Goal: Task Accomplishment & Management: Use online tool/utility

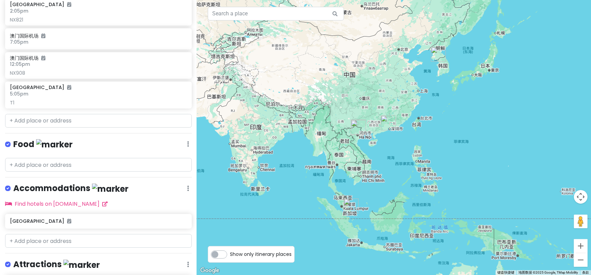
scroll to position [319, 0]
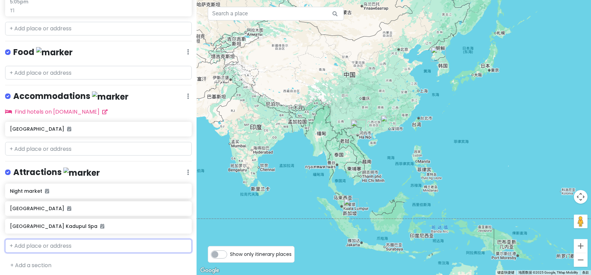
click at [68, 245] on input "text" at bounding box center [98, 246] width 187 height 14
click at [55, 245] on input "text" at bounding box center [98, 246] width 187 height 14
paste input "Gyeongbokgung Palace"
type input "Gyeongbokgung Palace"
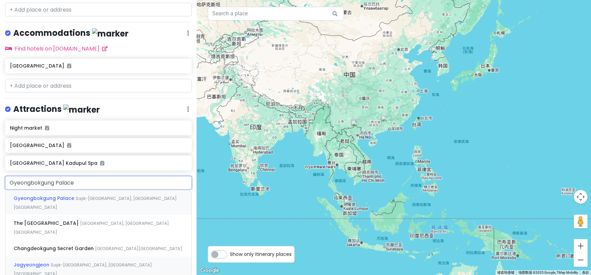
scroll to position [394, 0]
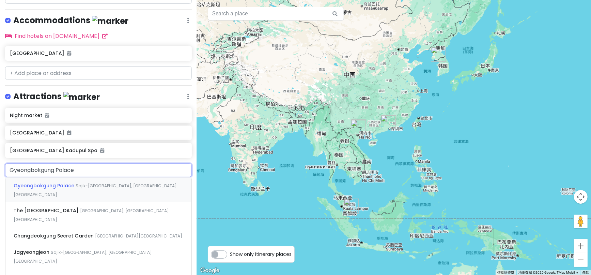
click at [51, 182] on span "Gyeongbokgung Palace" at bounding box center [45, 185] width 62 height 7
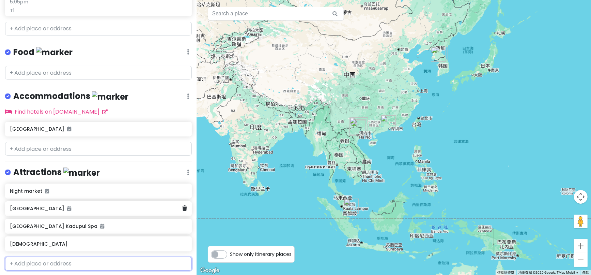
scroll to position [337, 0]
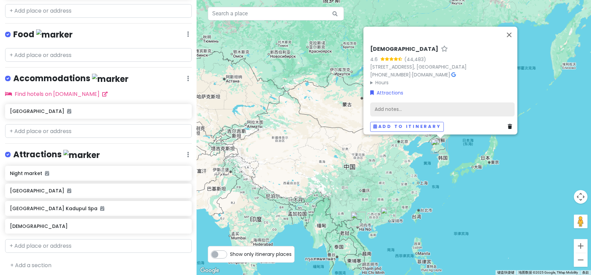
click at [377, 102] on div "Add notes..." at bounding box center [442, 109] width 144 height 14
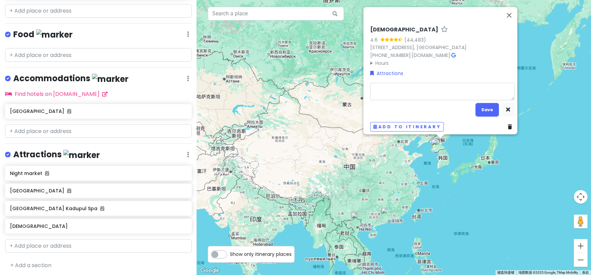
type textarea "x"
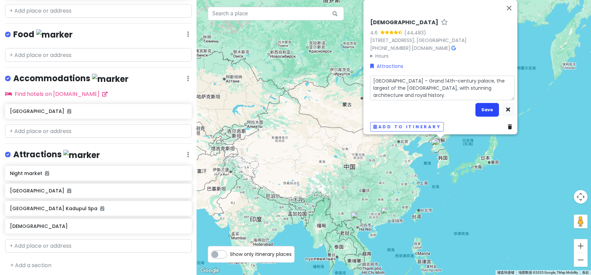
type textarea "[GEOGRAPHIC_DATA] – Grand 14th-century palace, the largest of the [GEOGRAPHIC_D…"
click at [485, 106] on button "Save" at bounding box center [488, 109] width 24 height 13
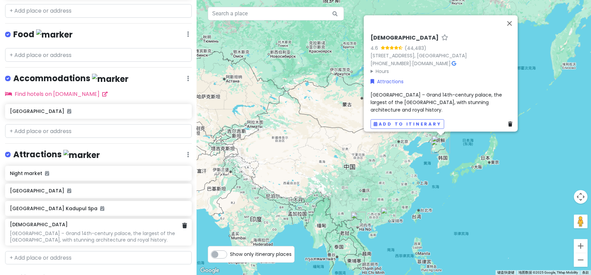
scroll to position [348, 0]
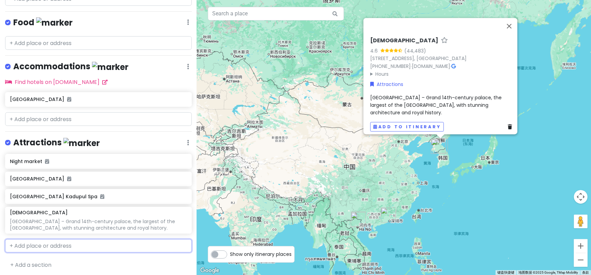
click at [67, 242] on input "text" at bounding box center [98, 246] width 187 height 14
click at [41, 245] on input "text" at bounding box center [98, 246] width 187 height 14
paste input "Bukchon [GEOGRAPHIC_DATA]"
type input "Bukchon [GEOGRAPHIC_DATA]"
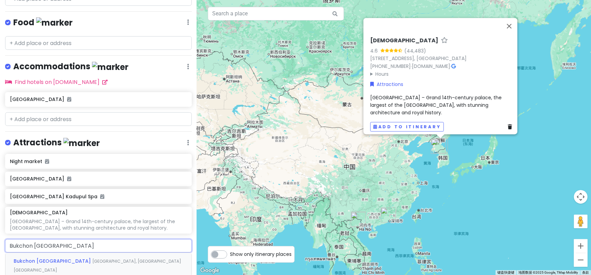
click at [47, 258] on span "Bukchon [GEOGRAPHIC_DATA]" at bounding box center [53, 260] width 79 height 7
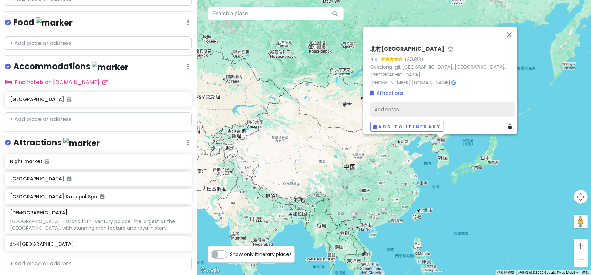
click at [380, 102] on div "Add notes..." at bounding box center [442, 109] width 144 height 14
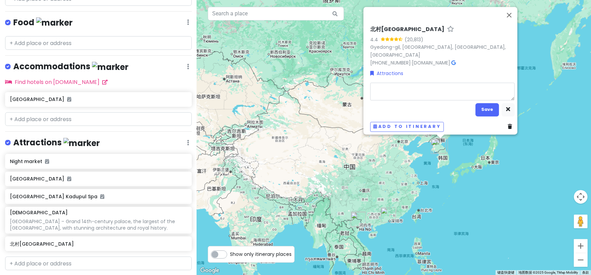
type textarea "x"
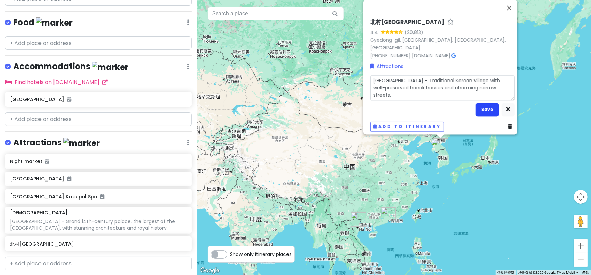
type textarea "[GEOGRAPHIC_DATA] – Traditional Korean village with well-preserved hanok houses…"
click at [485, 109] on button "Save" at bounding box center [488, 109] width 24 height 13
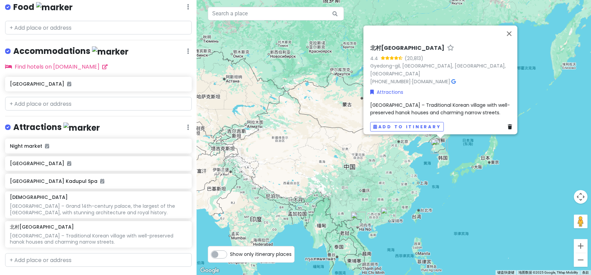
scroll to position [378, 0]
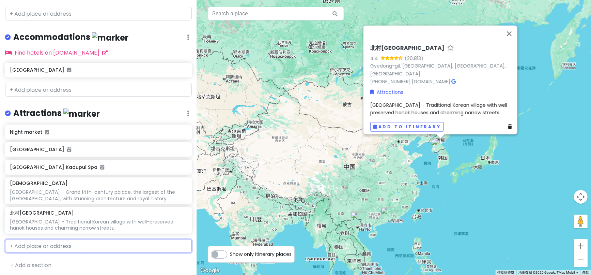
click at [48, 243] on input "text" at bounding box center [98, 246] width 187 height 14
paste input "Changdeokgung Palace & Secret Garden"
type input "Changdeokgung Palace & Secret Garden"
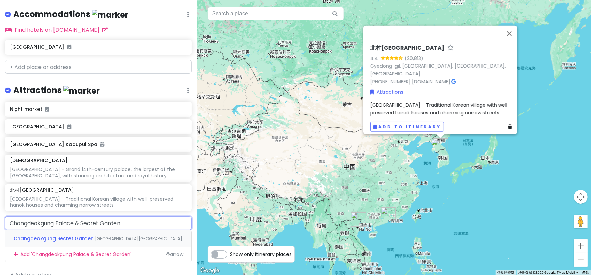
scroll to position [410, 0]
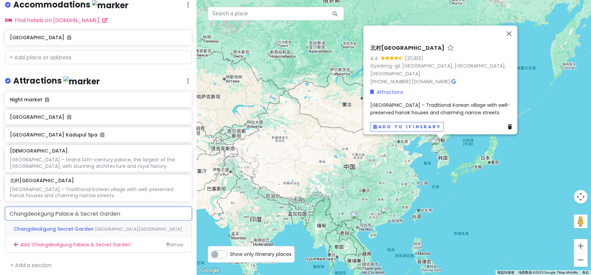
click at [66, 227] on span "Changdeokgung Secret Garden" at bounding box center [54, 228] width 81 height 7
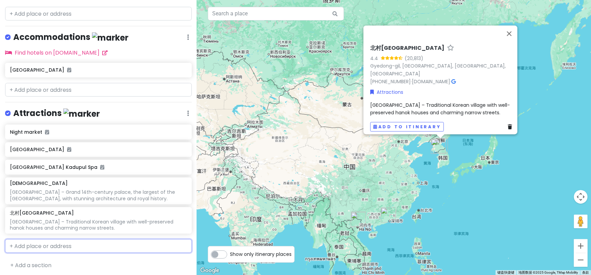
scroll to position [396, 0]
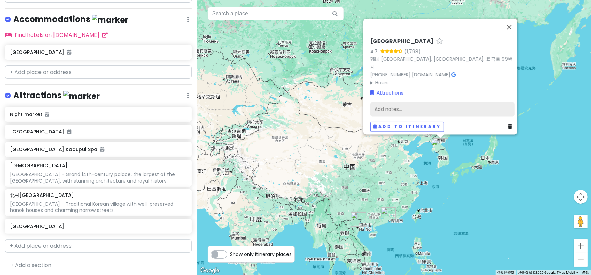
click at [385, 107] on div "Add notes..." at bounding box center [442, 109] width 144 height 14
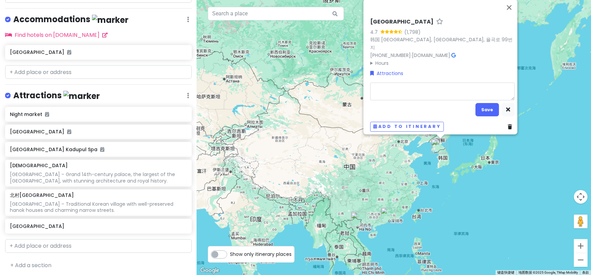
type textarea "x"
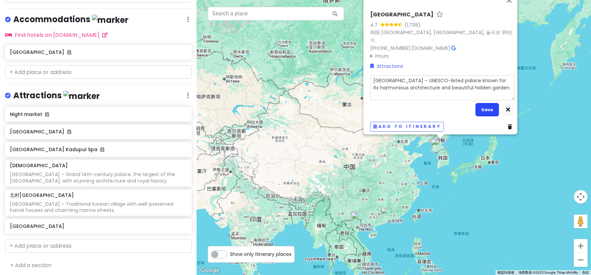
type textarea "[GEOGRAPHIC_DATA] – UNESCO-listed palace known for its harmonious architecture …"
click at [486, 108] on button "Save" at bounding box center [488, 109] width 24 height 13
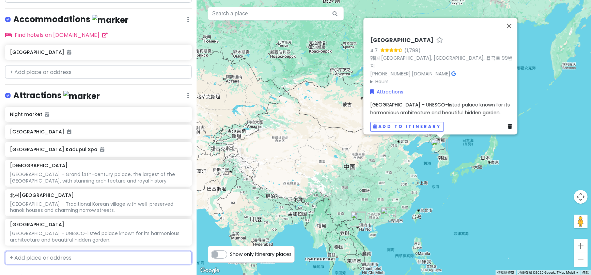
click at [45, 256] on input "text" at bounding box center [98, 258] width 187 height 14
paste input "Insadong"
type input "Insadong"
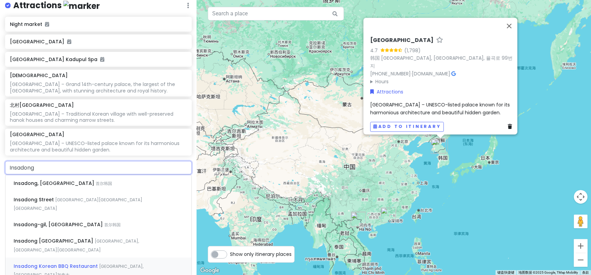
scroll to position [505, 0]
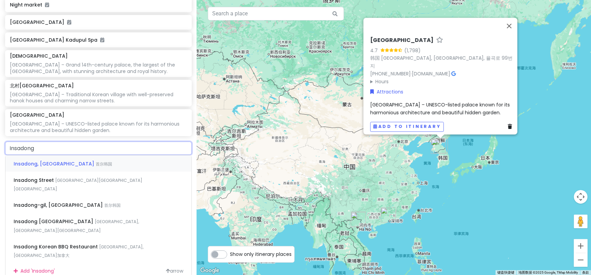
click at [32, 160] on span "Insadong, [GEOGRAPHIC_DATA]" at bounding box center [55, 163] width 82 height 7
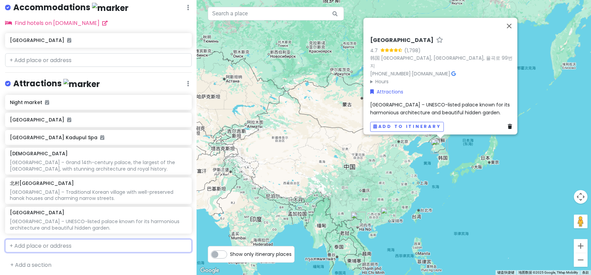
scroll to position [425, 0]
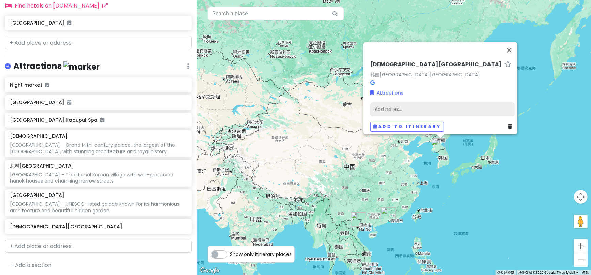
click at [388, 103] on div "Add notes..." at bounding box center [442, 109] width 144 height 14
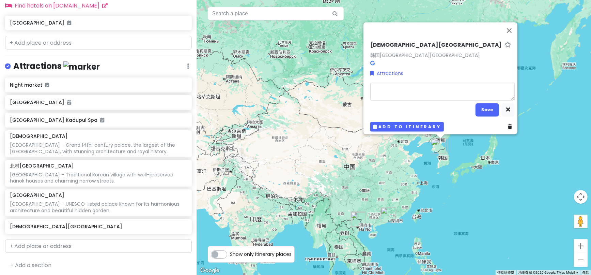
type textarea "x"
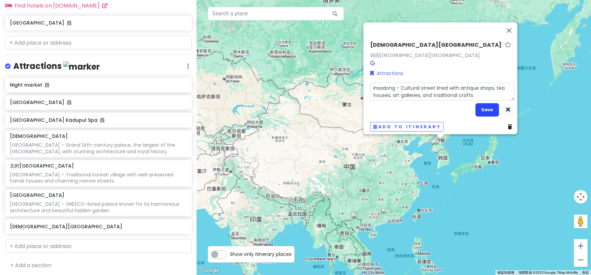
type textarea "Insadong – Cultural street lined with antique shops, tea houses, art galleries,…"
click at [486, 103] on button "Save" at bounding box center [488, 109] width 24 height 13
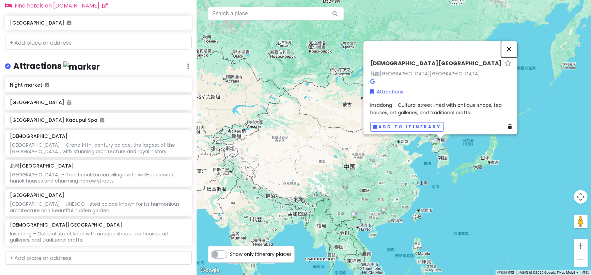
click at [511, 47] on button "关闭" at bounding box center [509, 49] width 16 height 16
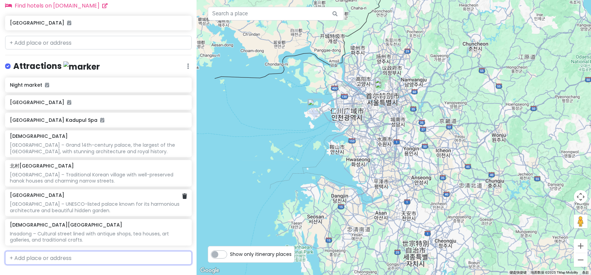
click at [132, 195] on div "[GEOGRAPHIC_DATA]" at bounding box center [98, 195] width 177 height 6
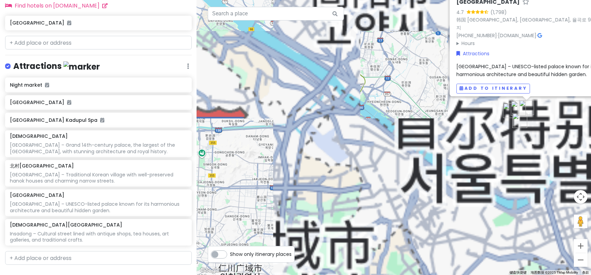
drag, startPoint x: 417, startPoint y: 156, endPoint x: 342, endPoint y: 156, distance: 75.3
click at [340, 156] on div "[GEOGRAPHIC_DATA] 4.7 (1,798) [STREET_ADDRESS] [PHONE_NUMBER] · [DOMAIN_NAME] ·…" at bounding box center [394, 137] width 394 height 275
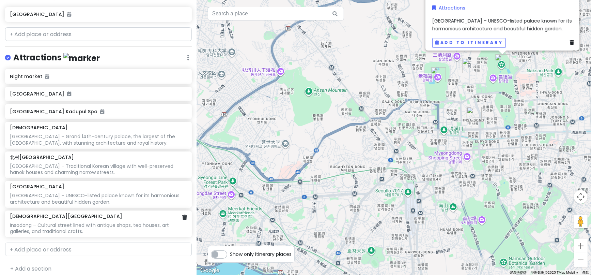
scroll to position [437, 0]
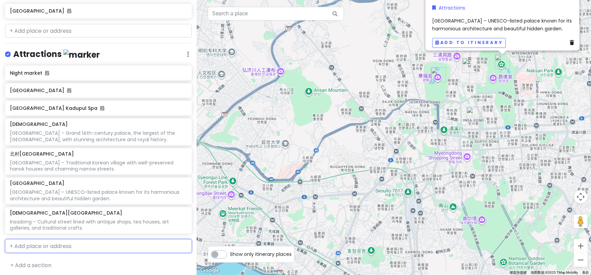
click at [76, 245] on input "text" at bounding box center [98, 246] width 187 height 14
click at [61, 243] on input "text" at bounding box center [98, 246] width 187 height 14
paste input "Myeongdong"
type input "Myeongdong"
click at [45, 258] on span "Myeongdong, [GEOGRAPHIC_DATA]" at bounding box center [59, 261] width 91 height 7
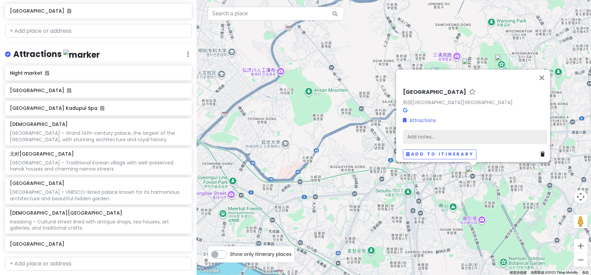
click at [408, 131] on div "Add notes..." at bounding box center [475, 137] width 144 height 14
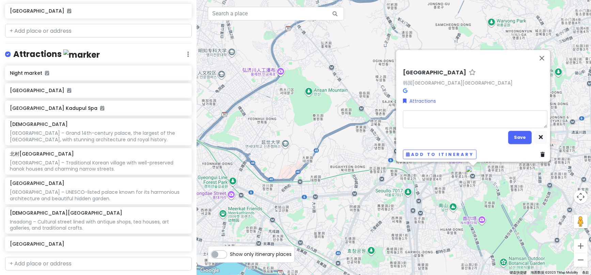
type textarea "x"
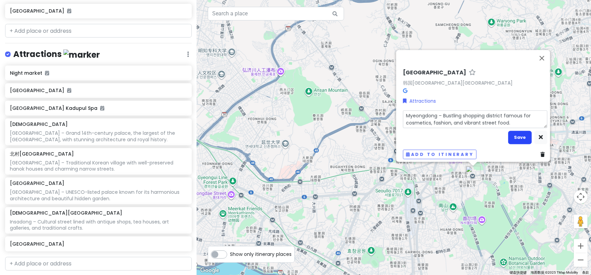
type textarea "Myeongdong – Bustling shopping district famous for cosmetics, fashion, and vibr…"
click at [516, 135] on button "Save" at bounding box center [520, 136] width 24 height 13
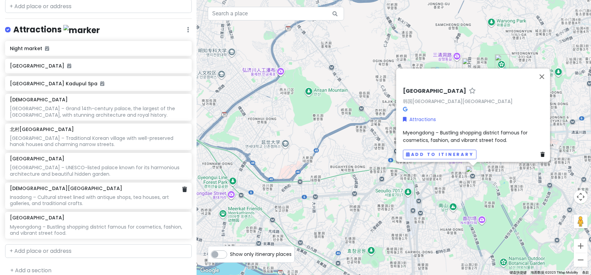
scroll to position [466, 0]
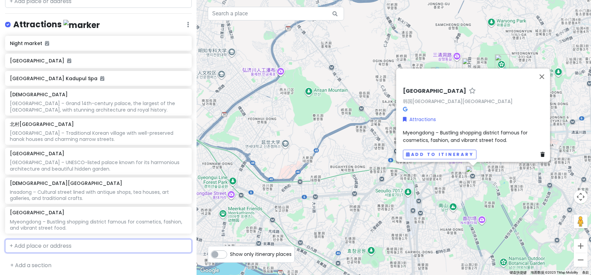
click at [49, 242] on input "text" at bounding box center [98, 246] width 187 height 14
paste input "[GEOGRAPHIC_DATA] ([GEOGRAPHIC_DATA])"
type input "[GEOGRAPHIC_DATA] ([GEOGRAPHIC_DATA])"
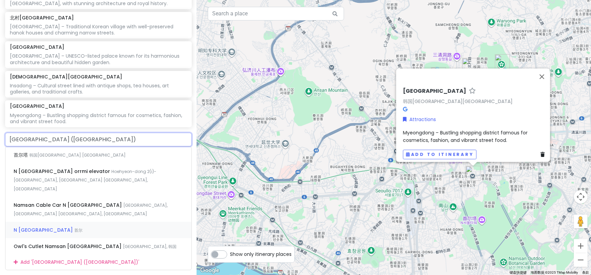
click at [29, 158] on span "N [GEOGRAPHIC_DATA]" at bounding box center [22, 154] width 16 height 7
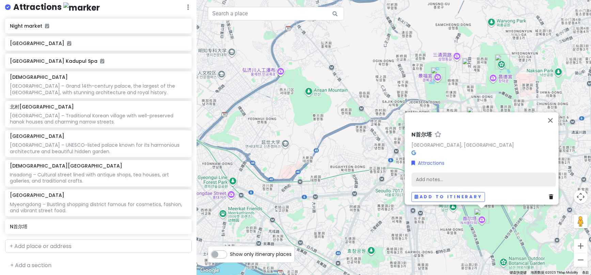
click at [437, 172] on div "Add notes..." at bounding box center [484, 179] width 144 height 14
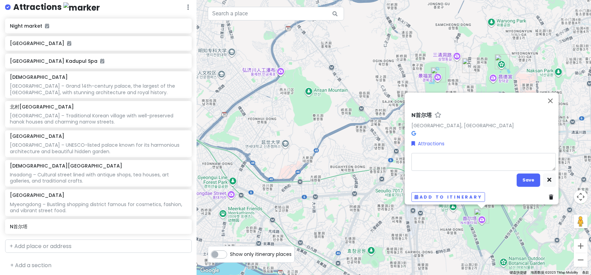
type textarea "x"
type textarea "[GEOGRAPHIC_DATA] ([GEOGRAPHIC_DATA])"
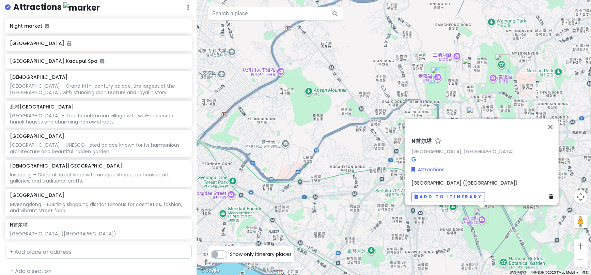
drag, startPoint x: 469, startPoint y: 173, endPoint x: 477, endPoint y: 175, distance: 8.8
click at [469, 173] on div "[GEOGRAPHIC_DATA], [GEOGRAPHIC_DATA] Attractions [GEOGRAPHIC_DATA] ([GEOGRAPHIC…" at bounding box center [484, 169] width 150 height 69
click at [500, 179] on div "[GEOGRAPHIC_DATA] ([GEOGRAPHIC_DATA])" at bounding box center [484, 182] width 144 height 7
type textarea "x"
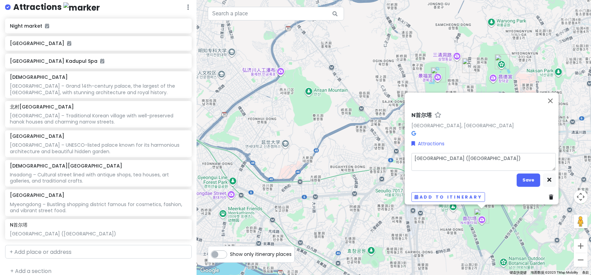
drag, startPoint x: 498, startPoint y: 153, endPoint x: 381, endPoint y: 153, distance: 116.5
click at [381, 153] on div "[GEOGRAPHIC_DATA], [GEOGRAPHIC_DATA] Attractions [GEOGRAPHIC_DATA] ([GEOGRAPHIC…" at bounding box center [394, 137] width 394 height 275
paste input "[GEOGRAPHIC_DATA] ([GEOGRAPHIC_DATA]) – Iconic observation tower offering panor…"
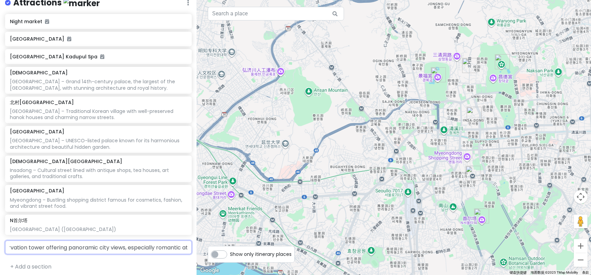
scroll to position [490, 0]
type input "[GEOGRAPHIC_DATA] ([GEOGRAPHIC_DATA]) – Iconic observation tower offering panor…"
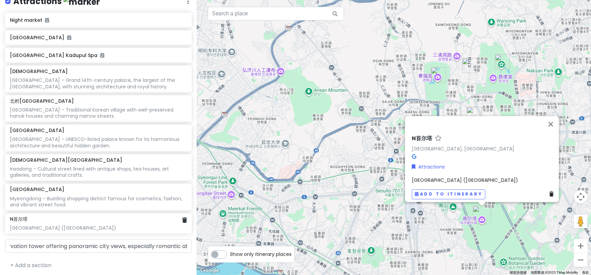
scroll to position [0, 0]
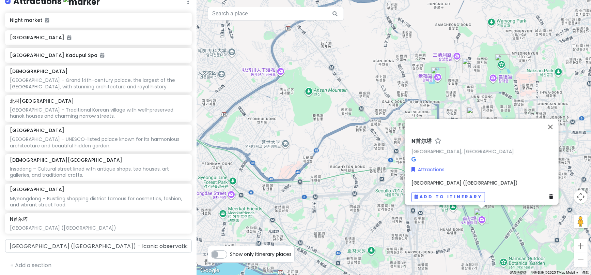
click at [418, 179] on span "[GEOGRAPHIC_DATA] ([GEOGRAPHIC_DATA])" at bounding box center [465, 182] width 106 height 7
type textarea "x"
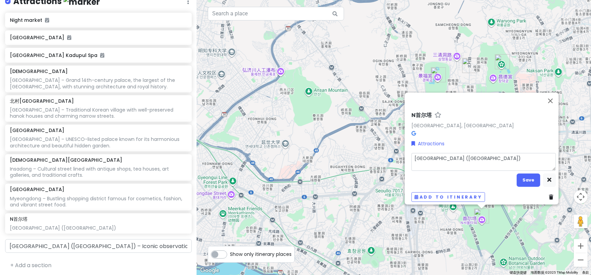
drag, startPoint x: 509, startPoint y: 156, endPoint x: 399, endPoint y: 155, distance: 109.7
click at [399, 155] on div "[GEOGRAPHIC_DATA], [GEOGRAPHIC_DATA] Attractions [GEOGRAPHIC_DATA] ([GEOGRAPHIC…" at bounding box center [394, 137] width 394 height 275
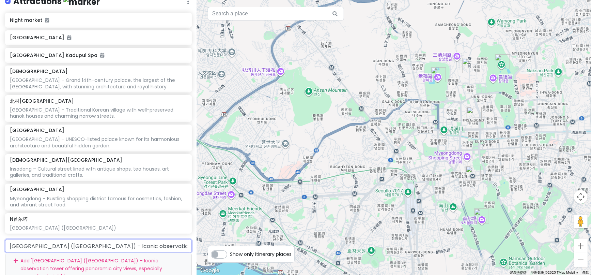
paste input "[GEOGRAPHIC_DATA] ([GEOGRAPHIC_DATA]) – Iconic observation tower offering panor…"
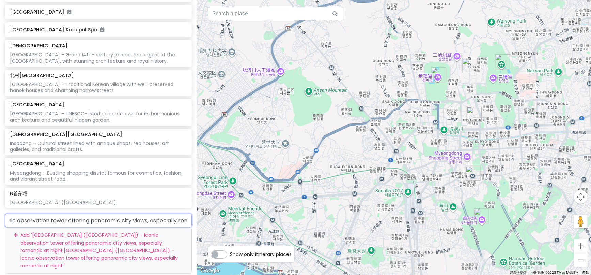
scroll to position [528, 0]
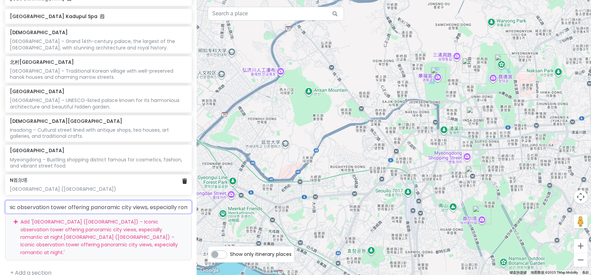
click at [51, 191] on div "[GEOGRAPHIC_DATA] ([GEOGRAPHIC_DATA])" at bounding box center [98, 184] width 187 height 20
type input "[GEOGRAPHIC_DATA] ([GEOGRAPHIC_DATA]) – Iconic observation tower offering panor…"
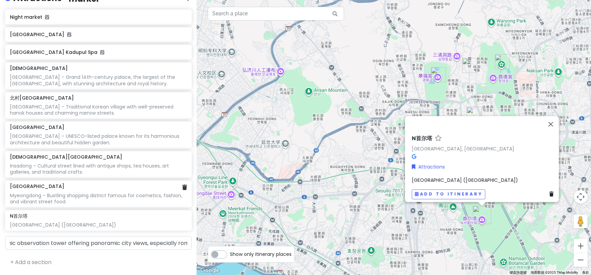
scroll to position [490, 0]
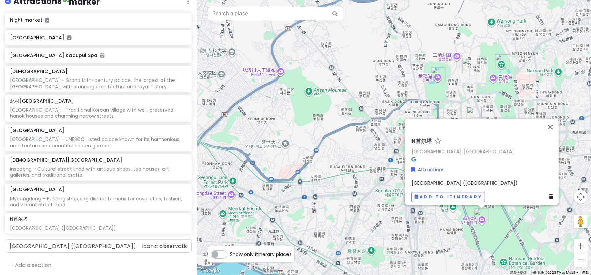
click at [446, 179] on span "[GEOGRAPHIC_DATA] ([GEOGRAPHIC_DATA])" at bounding box center [465, 182] width 106 height 7
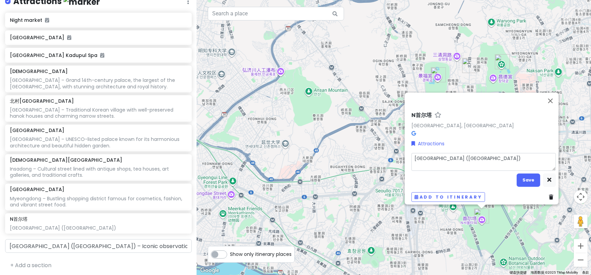
drag, startPoint x: 502, startPoint y: 156, endPoint x: 399, endPoint y: 156, distance: 103.2
click at [399, 156] on div "[GEOGRAPHIC_DATA], [GEOGRAPHIC_DATA] Attractions [GEOGRAPHIC_DATA] ([GEOGRAPHIC…" at bounding box center [394, 137] width 394 height 275
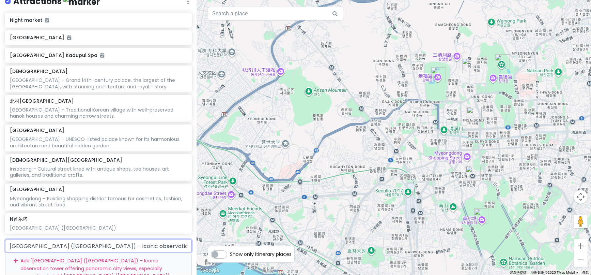
click at [92, 242] on input "[GEOGRAPHIC_DATA] ([GEOGRAPHIC_DATA]) – Iconic observation tower offering panor…" at bounding box center [98, 246] width 187 height 14
click at [163, 239] on input "[GEOGRAPHIC_DATA] ([GEOGRAPHIC_DATA]) – Iconic observation tower offering panor…" at bounding box center [98, 246] width 187 height 14
click at [67, 239] on input "[GEOGRAPHIC_DATA] ([GEOGRAPHIC_DATA]) – Iconic observation tower offering panor…" at bounding box center [98, 246] width 187 height 14
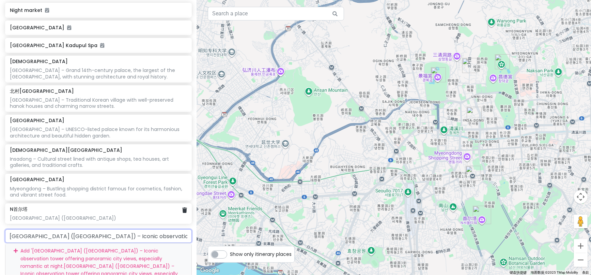
scroll to position [528, 0]
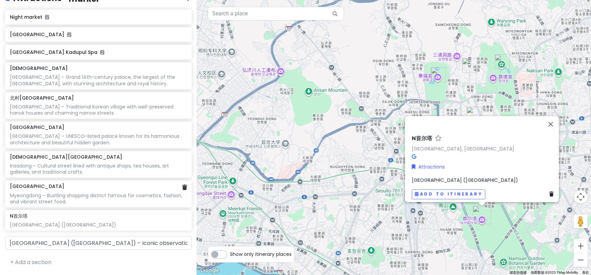
scroll to position [490, 0]
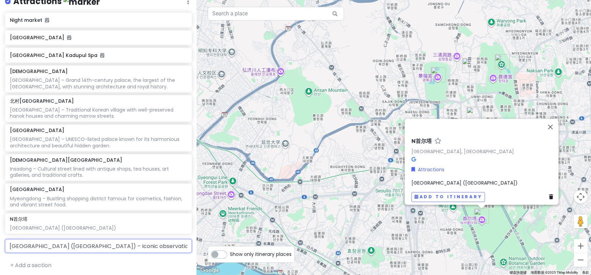
click at [78, 241] on input "[GEOGRAPHIC_DATA] ([GEOGRAPHIC_DATA]) – Iconic observation tower offering panor…" at bounding box center [98, 246] width 187 height 14
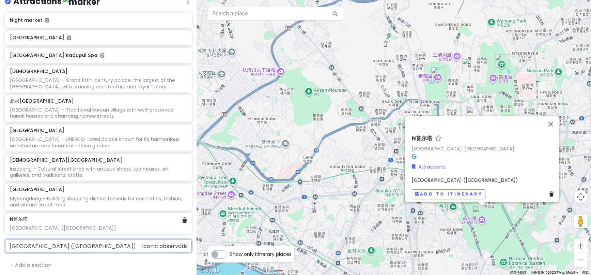
click at [22, 219] on h6 "N首尔塔" at bounding box center [19, 219] width 18 height 6
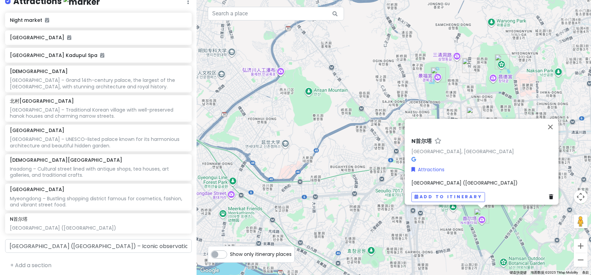
click at [494, 179] on span "[GEOGRAPHIC_DATA] ([GEOGRAPHIC_DATA])" at bounding box center [465, 182] width 106 height 7
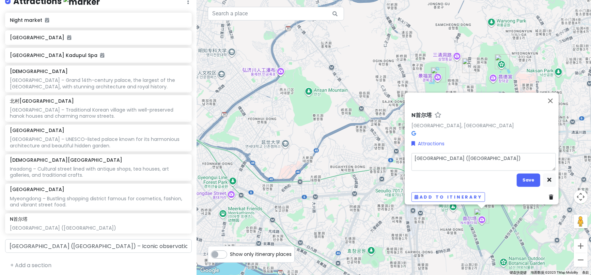
drag, startPoint x: 503, startPoint y: 156, endPoint x: 413, endPoint y: 157, distance: 90.3
click at [413, 157] on textarea "[GEOGRAPHIC_DATA] ([GEOGRAPHIC_DATA])" at bounding box center [484, 162] width 144 height 18
type textarea "x"
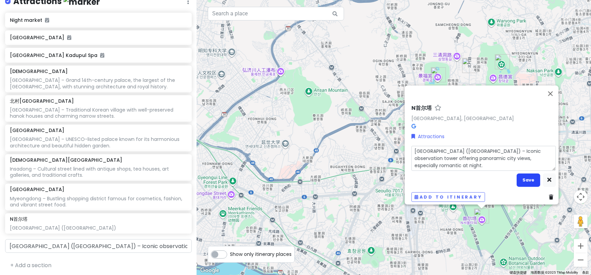
type textarea "[GEOGRAPHIC_DATA] ([GEOGRAPHIC_DATA]) – Iconic observation tower offering panor…"
drag, startPoint x: 522, startPoint y: 174, endPoint x: 518, endPoint y: 174, distance: 3.7
click at [522, 174] on button "Save" at bounding box center [529, 179] width 24 height 13
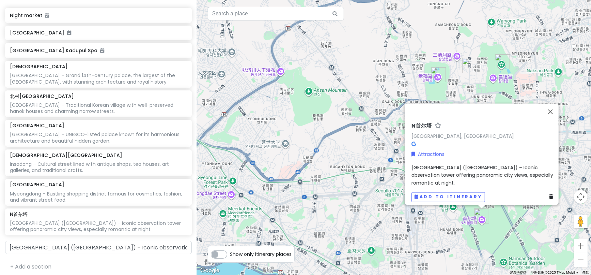
scroll to position [496, 0]
click at [139, 242] on input "[GEOGRAPHIC_DATA] ([GEOGRAPHIC_DATA]) – Iconic observation tower offering panor…" at bounding box center [98, 246] width 187 height 14
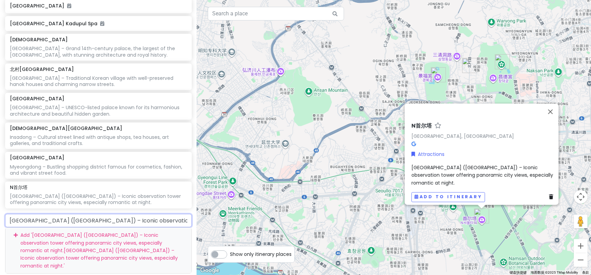
scroll to position [534, 0]
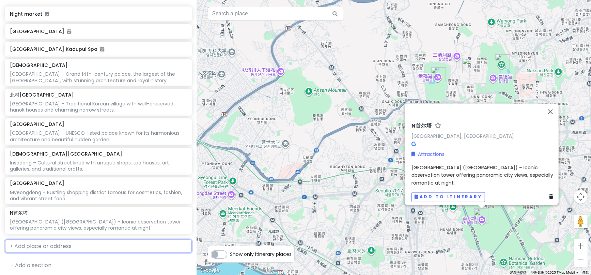
scroll to position [532, 0]
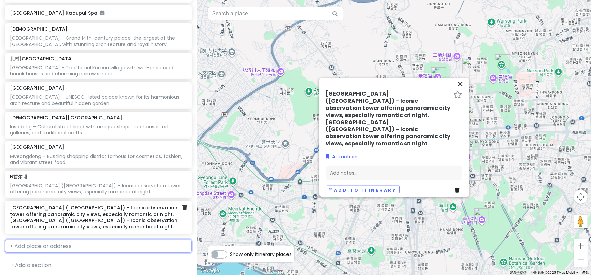
click at [140, 226] on h6 "[GEOGRAPHIC_DATA] ([GEOGRAPHIC_DATA]) – Iconic observation tower offering panor…" at bounding box center [96, 216] width 172 height 25
click at [182, 206] on icon at bounding box center [184, 206] width 5 height 5
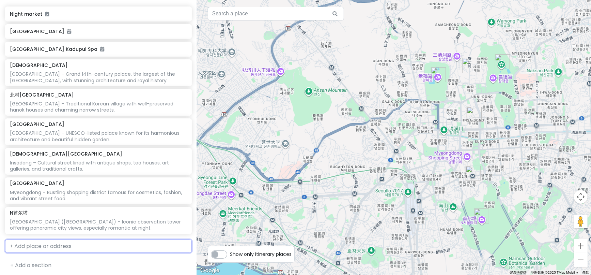
click at [135, 241] on input "text" at bounding box center [98, 246] width 187 height 14
type input "Dongdaemun Design Plaza (DDP)"
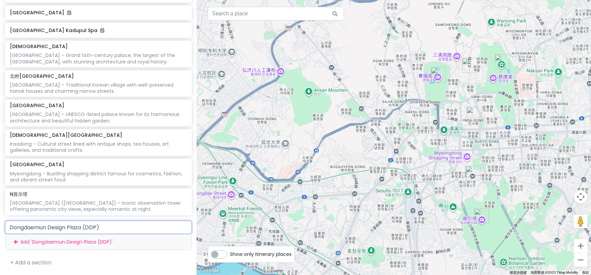
scroll to position [534, 0]
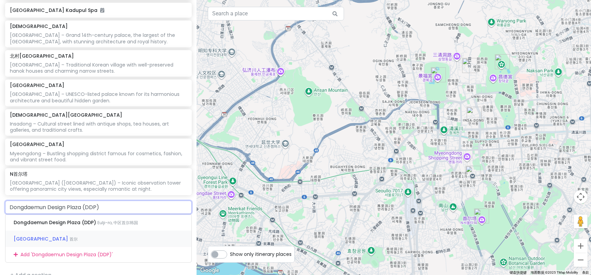
click at [76, 226] on span "[GEOGRAPHIC_DATA]" at bounding box center [56, 222] width 84 height 7
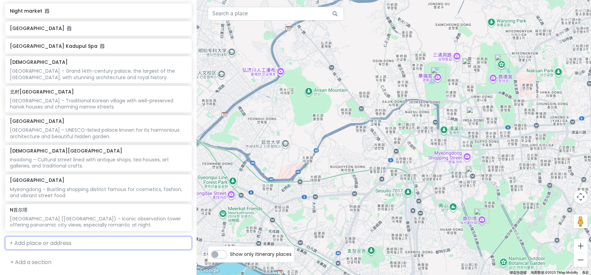
scroll to position [513, 0]
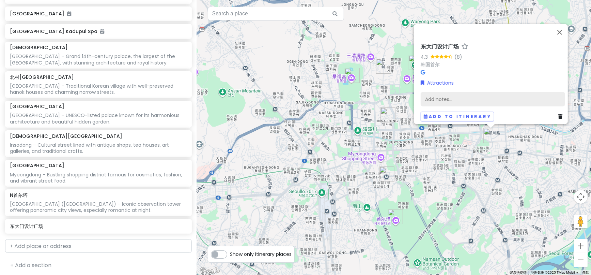
click at [431, 94] on div "Add notes..." at bounding box center [493, 99] width 144 height 14
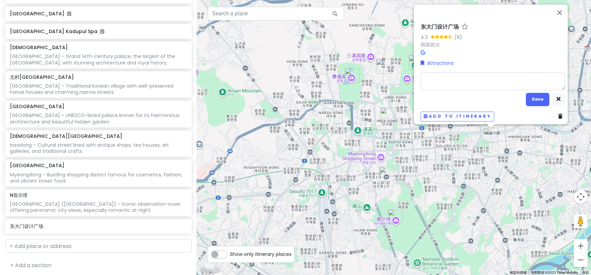
type textarea "x"
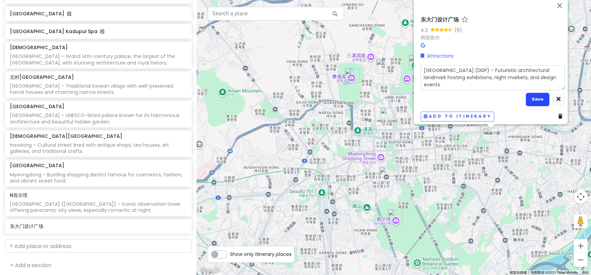
type textarea "[GEOGRAPHIC_DATA] (DDP) – Futuristic architectural landmark hosting exhibitions…"
click at [534, 96] on button "Save" at bounding box center [538, 99] width 24 height 13
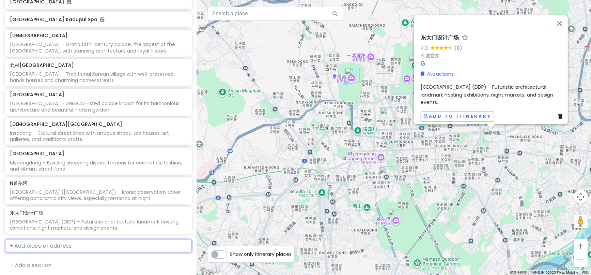
click at [26, 245] on input "text" at bounding box center [98, 246] width 187 height 14
paste input "Hongdae"
type input "Hongdae"
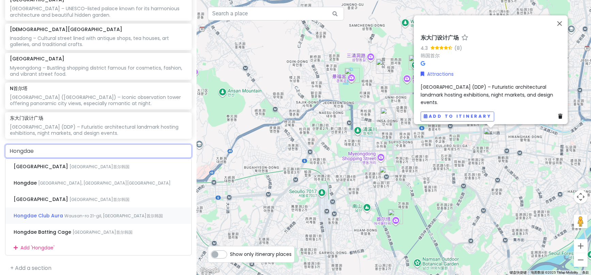
scroll to position [623, 0]
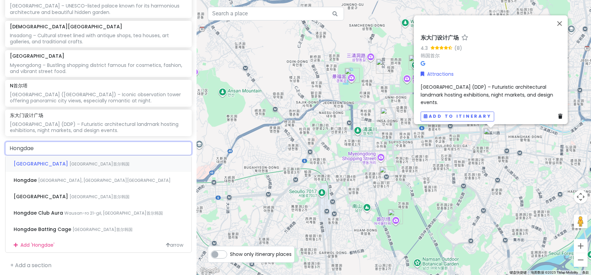
click at [69, 163] on span "[GEOGRAPHIC_DATA]首尔韩国" at bounding box center [99, 164] width 60 height 6
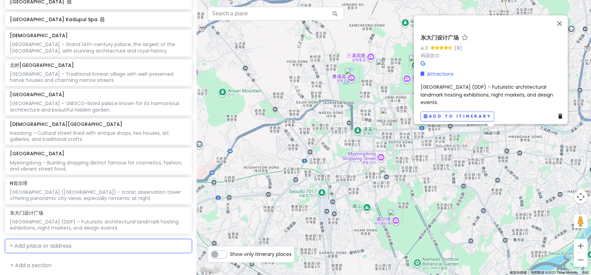
scroll to position [543, 0]
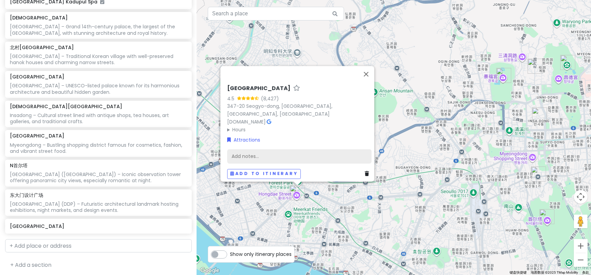
click at [236, 153] on div "Add notes..." at bounding box center [299, 156] width 144 height 14
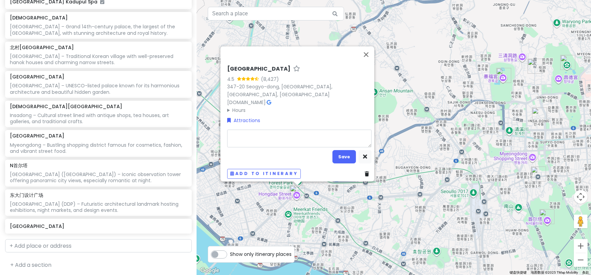
type textarea "x"
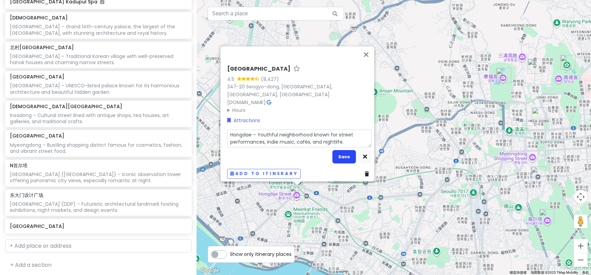
type textarea "Hongdae – Youthful neighborhood known for street performances, indie music, caf…"
click at [345, 153] on button "Save" at bounding box center [344, 156] width 24 height 13
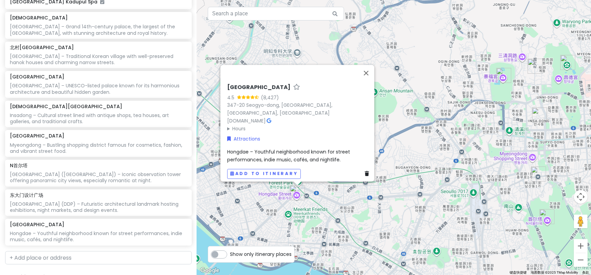
scroll to position [555, 0]
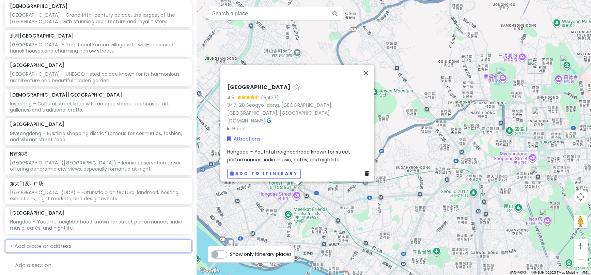
click at [62, 245] on input "text" at bounding box center [98, 246] width 187 height 14
paste input "Itaewon"
type input "Itaewon"
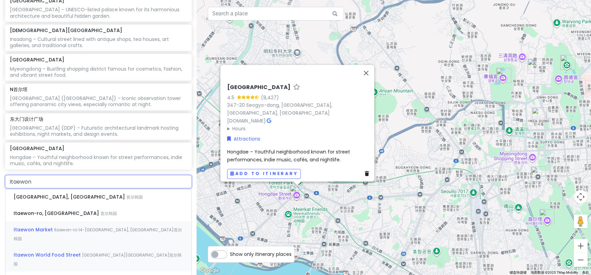
scroll to position [652, 0]
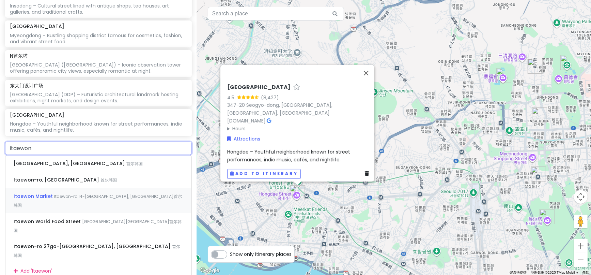
click at [126, 166] on span "Itaewon-ro 14-[GEOGRAPHIC_DATA], [GEOGRAPHIC_DATA]首尔韩国" at bounding box center [134, 163] width 16 height 6
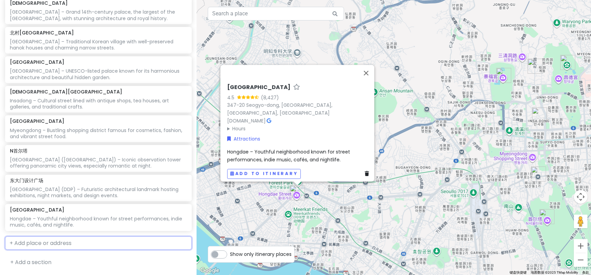
scroll to position [572, 0]
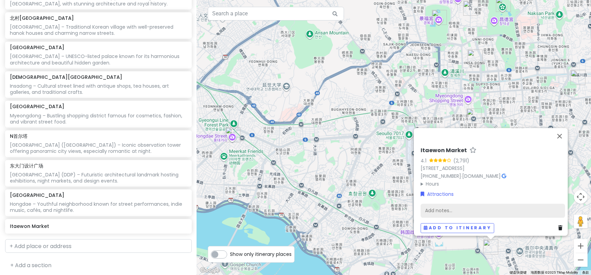
click at [439, 205] on div "Add notes..." at bounding box center [493, 210] width 144 height 14
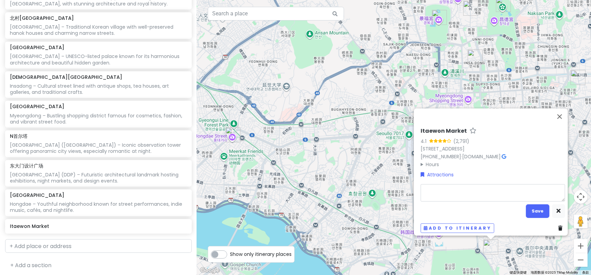
type textarea "x"
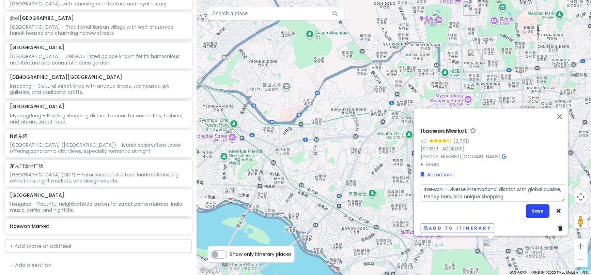
type textarea "Itaewon – Diverse international district with global cuisine, trendy bars, and …"
click at [538, 205] on button "Save" at bounding box center [538, 210] width 24 height 13
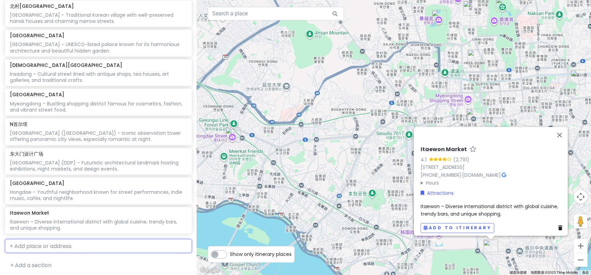
click at [45, 241] on input "text" at bounding box center [98, 246] width 187 height 14
paste input "Cheonggyecheon Stream"
type input "Cheonggyecheon Stream"
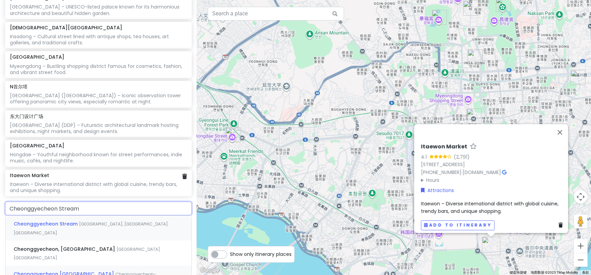
scroll to position [658, 0]
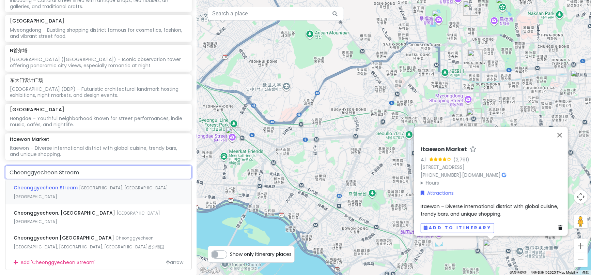
click at [58, 186] on span "Cheonggyecheon Stream" at bounding box center [46, 187] width 65 height 7
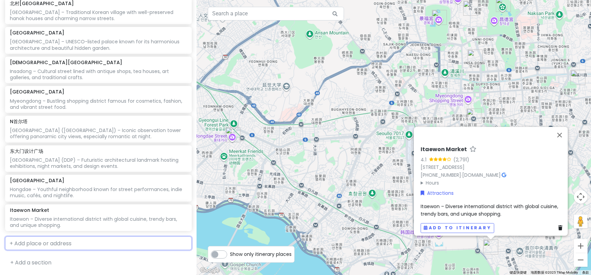
scroll to position [602, 0]
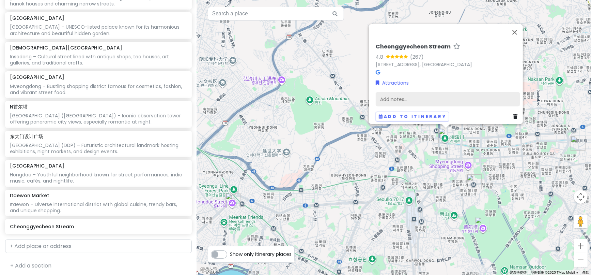
click at [387, 93] on div "Add notes..." at bounding box center [448, 99] width 144 height 14
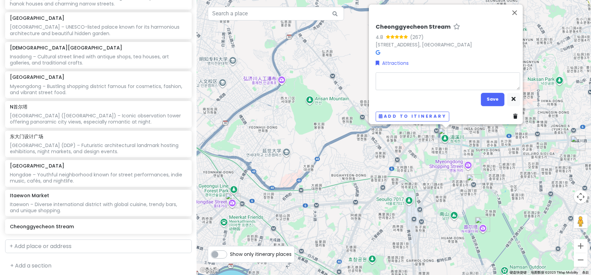
type textarea "x"
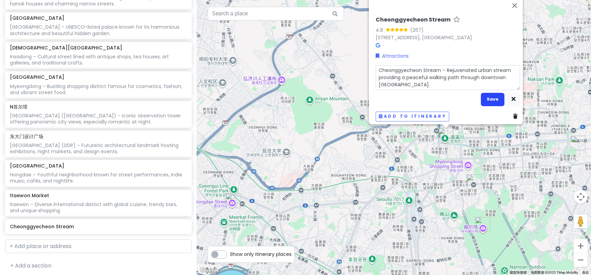
type textarea "Cheonggyecheon Stream – Rejuvenated urban stream providing a peaceful walking p…"
click at [486, 97] on button "Save" at bounding box center [493, 99] width 24 height 13
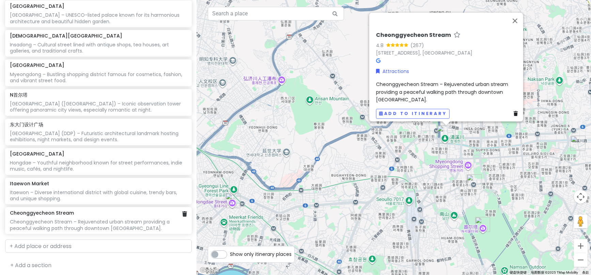
scroll to position [614, 0]
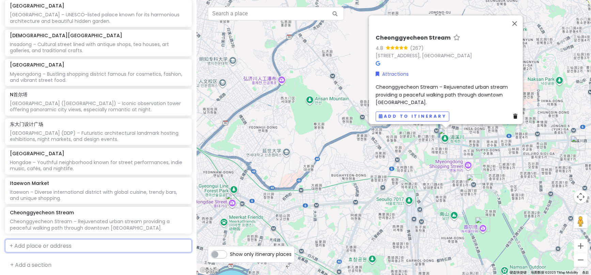
click at [50, 244] on input "text" at bounding box center [98, 246] width 187 height 14
paste input "Namdaemun Market"
type input "Namdaemun Market"
click at [48, 258] on span "Namdaemun Market" at bounding box center [40, 261] width 52 height 7
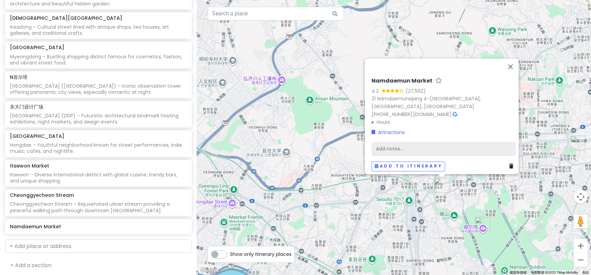
click at [393, 142] on div "Add notes..." at bounding box center [444, 149] width 144 height 14
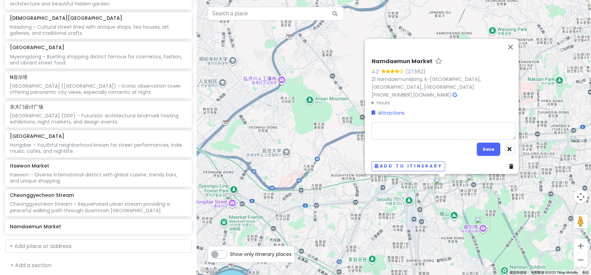
type textarea "x"
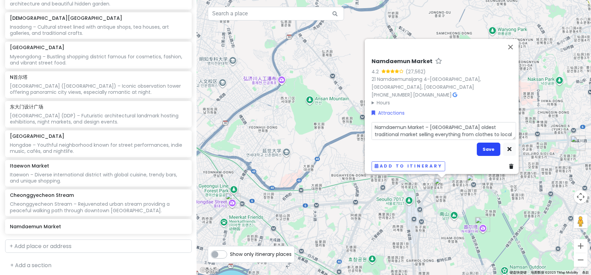
type textarea "Namdaemun Market – [GEOGRAPHIC_DATA] oldest traditional market selling everythi…"
click at [482, 144] on button "Save" at bounding box center [489, 148] width 24 height 13
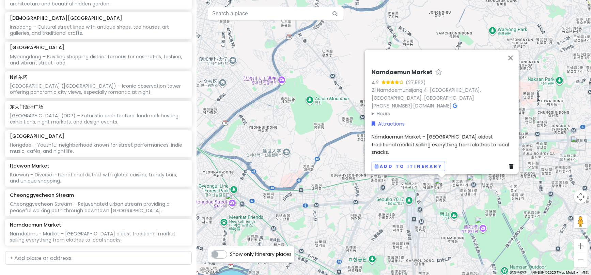
scroll to position [643, 0]
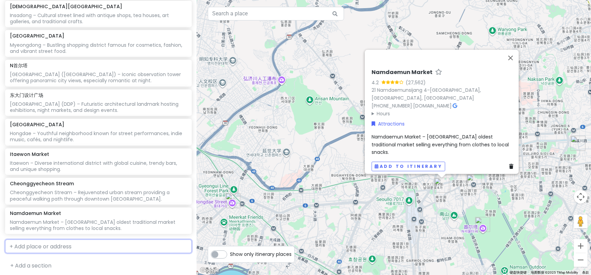
click at [58, 241] on input "text" at bounding box center [98, 246] width 187 height 14
paste input "[GEOGRAPHIC_DATA]"
type input "[GEOGRAPHIC_DATA]"
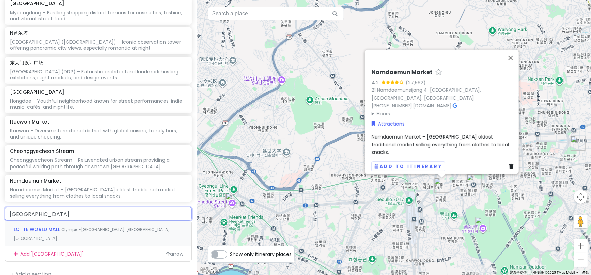
click at [57, 227] on span "LOTTE WORLD MALL" at bounding box center [38, 229] width 48 height 7
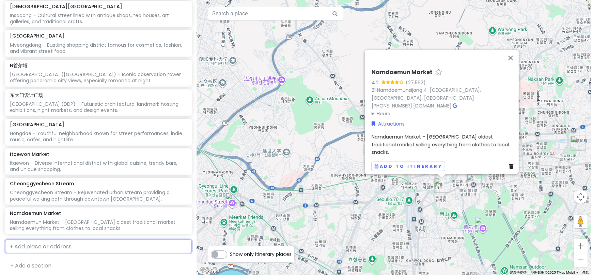
scroll to position [661, 0]
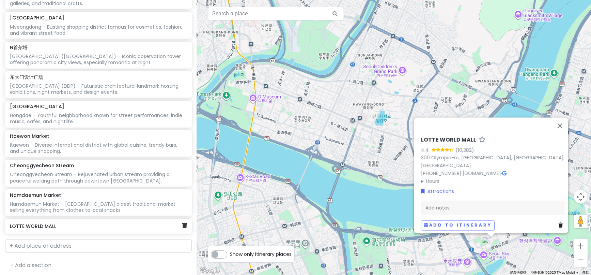
click at [25, 226] on div "LOTTE WORLD MALL" at bounding box center [96, 226] width 172 height 10
click at [29, 223] on h6 "LOTTE WORLD MALL" at bounding box center [96, 226] width 172 height 6
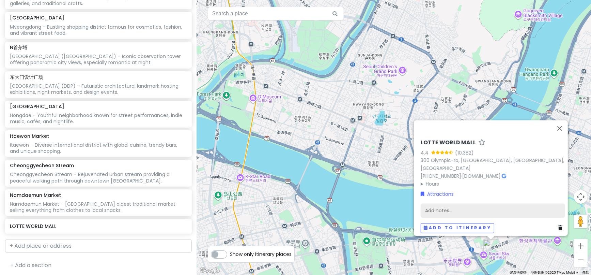
click at [447, 205] on div "Add notes..." at bounding box center [493, 210] width 144 height 14
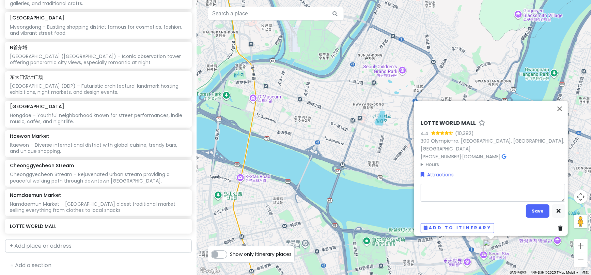
type textarea "x"
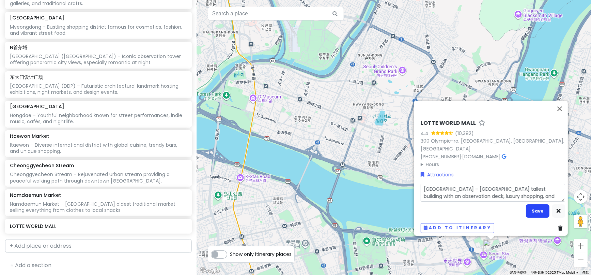
type textarea "[GEOGRAPHIC_DATA] – [GEOGRAPHIC_DATA] tallest building with an observation deck…"
click at [529, 208] on button "Save" at bounding box center [538, 210] width 24 height 13
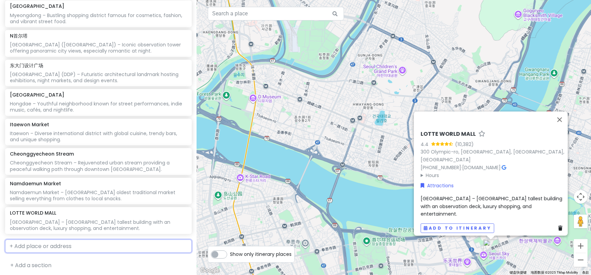
click at [73, 244] on input "text" at bounding box center [98, 246] width 187 height 14
paste input "COEX Mall & [GEOGRAPHIC_DATA]"
type input "COEX Mall & [GEOGRAPHIC_DATA]"
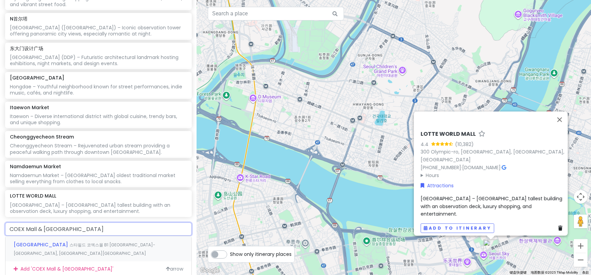
scroll to position [705, 0]
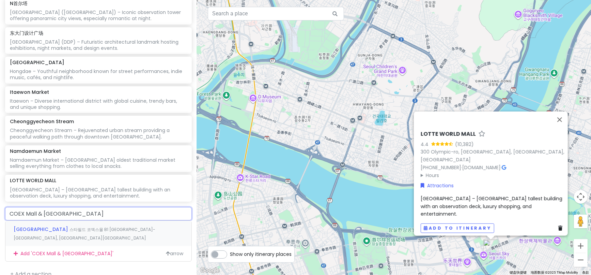
click at [47, 228] on span "[GEOGRAPHIC_DATA]" at bounding box center [42, 229] width 56 height 7
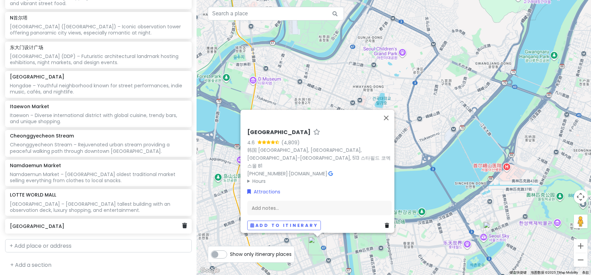
click at [55, 226] on div "[GEOGRAPHIC_DATA]" at bounding box center [96, 226] width 172 height 10
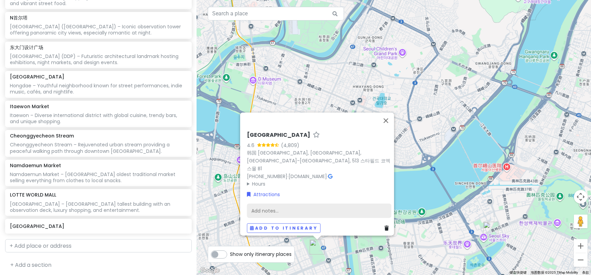
click at [268, 203] on div "Add notes..." at bounding box center [319, 210] width 144 height 14
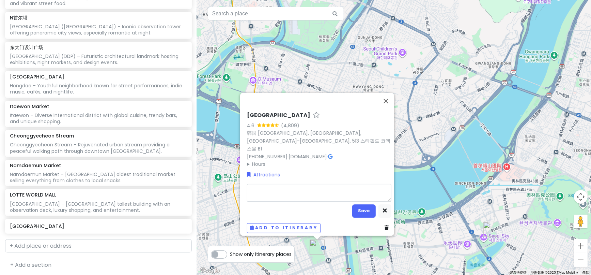
type textarea "x"
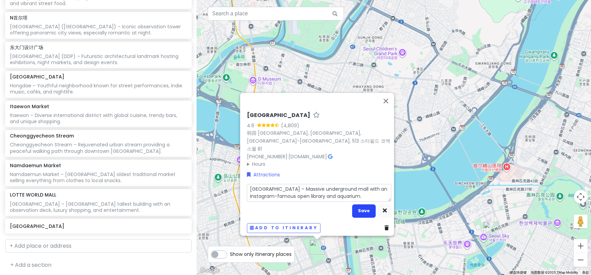
type textarea "[GEOGRAPHIC_DATA] – Massive underground mall with an Instagram-famous open libr…"
click at [360, 208] on button "Save" at bounding box center [364, 210] width 24 height 13
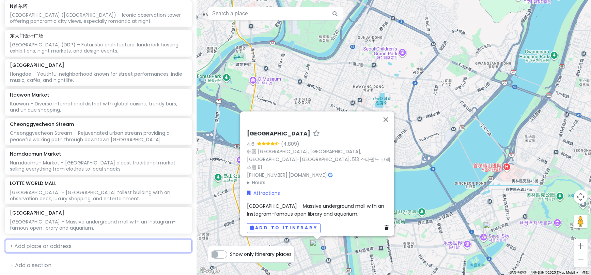
click at [63, 246] on input "text" at bounding box center [98, 246] width 187 height 14
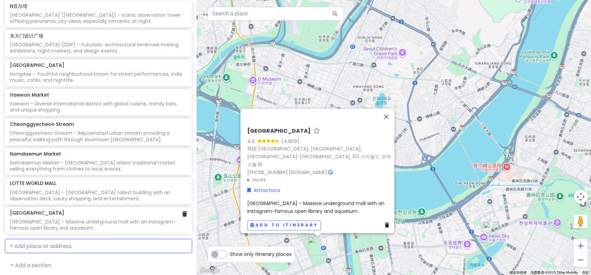
paste input "War Memorial of [GEOGRAPHIC_DATA]"
type input "War Memorial of [GEOGRAPHIC_DATA]"
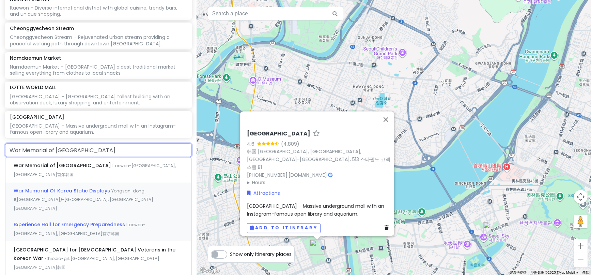
scroll to position [801, 0]
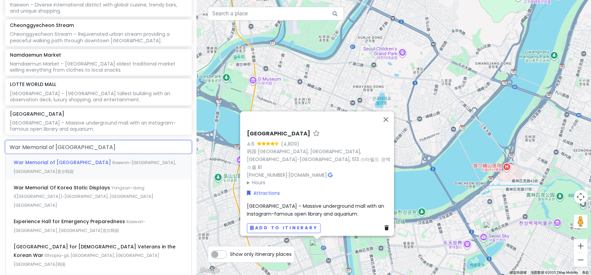
click at [66, 159] on span "War Memorial of [GEOGRAPHIC_DATA]" at bounding box center [63, 162] width 99 height 7
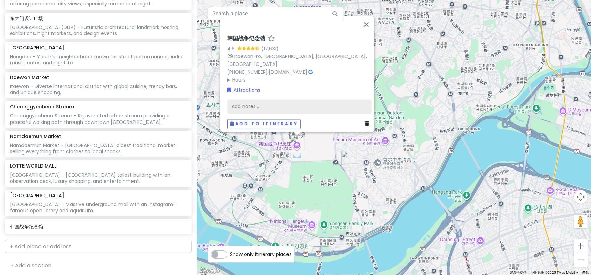
click at [243, 101] on div "Add notes..." at bounding box center [299, 106] width 144 height 14
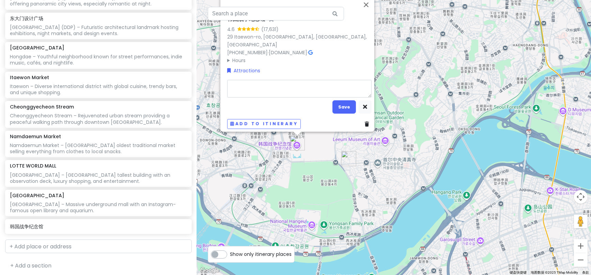
type textarea "x"
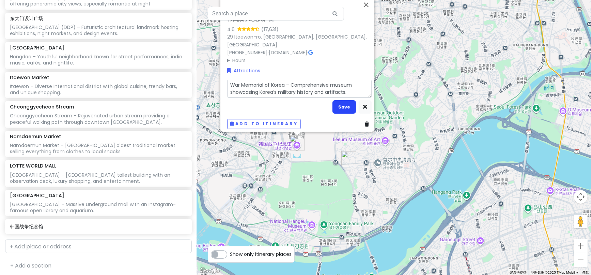
type textarea "War Memorial of Korea – Comprehensive museum showcasing Korea’s military histor…"
click at [337, 103] on button "Save" at bounding box center [344, 106] width 24 height 13
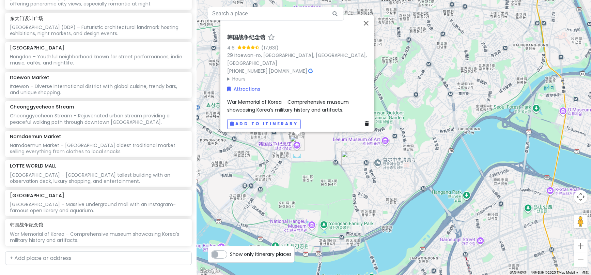
scroll to position [732, 0]
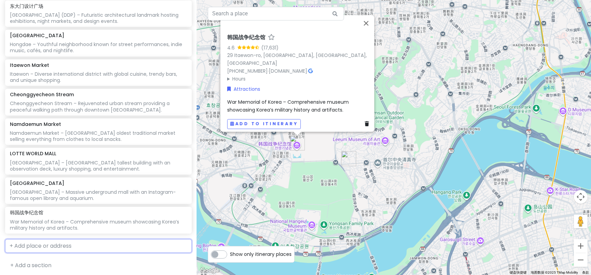
click at [87, 243] on input "text" at bounding box center [98, 246] width 187 height 14
click at [36, 243] on input "text" at bounding box center [98, 246] width 187 height 14
paste input "[GEOGRAPHIC_DATA] (SeMA)"
type input "[GEOGRAPHIC_DATA] (SeMA)"
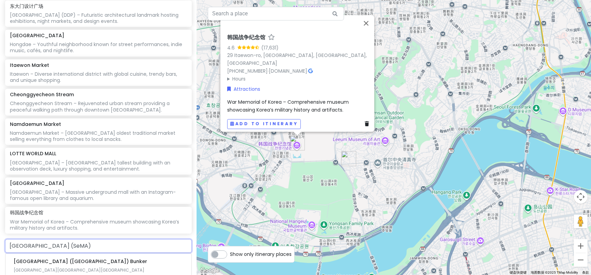
scroll to position [780, 0]
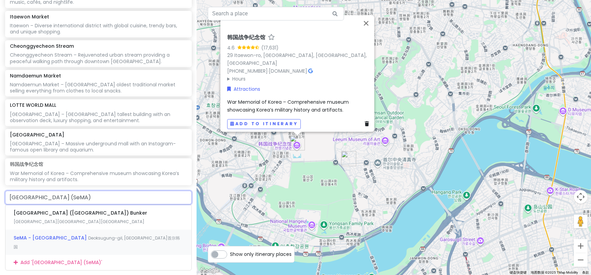
click at [66, 230] on div "SeMA - [GEOGRAPHIC_DATA], [GEOGRAPHIC_DATA][GEOGRAPHIC_DATA]" at bounding box center [98, 241] width 186 height 25
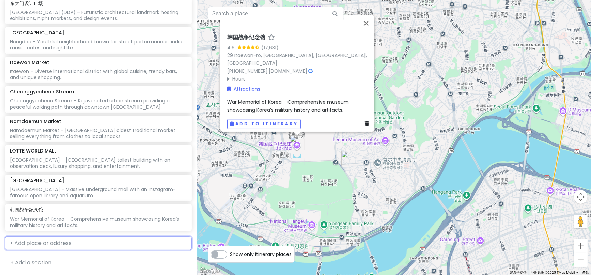
scroll to position [749, 0]
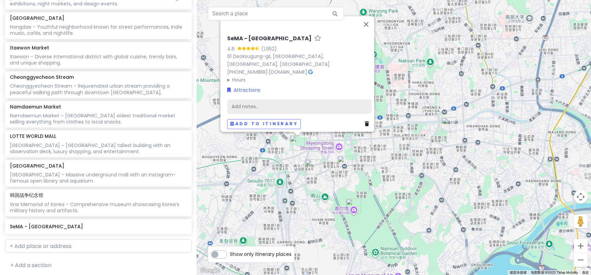
click at [248, 100] on div "Add notes..." at bounding box center [299, 106] width 144 height 14
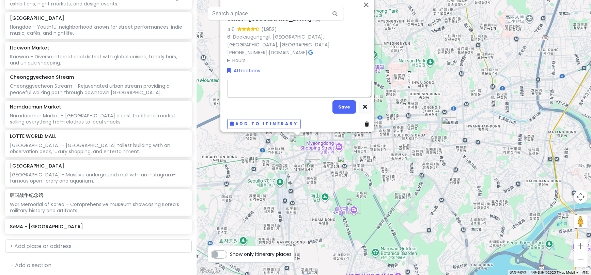
type textarea "x"
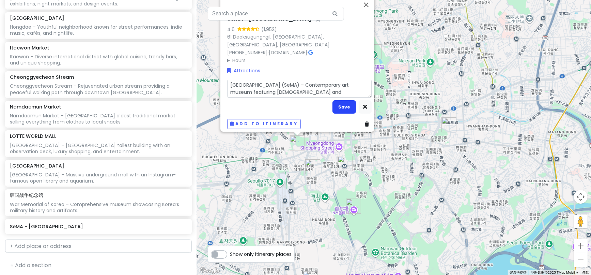
type textarea "[GEOGRAPHIC_DATA] (SeMA) – Contemporary art museum featuring [DEMOGRAPHIC_DATA]…"
click at [344, 104] on button "Save" at bounding box center [344, 106] width 24 height 13
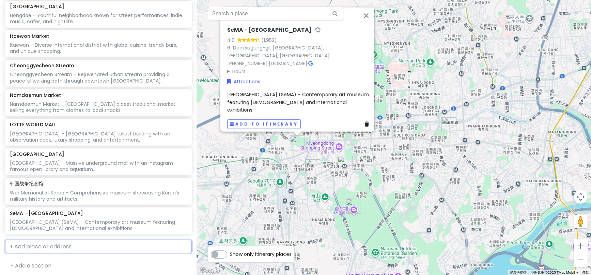
click at [56, 244] on input "text" at bounding box center [98, 246] width 187 height 14
paste input "[GEOGRAPHIC_DATA][PERSON_NAME]"
type input "[GEOGRAPHIC_DATA][PERSON_NAME]"
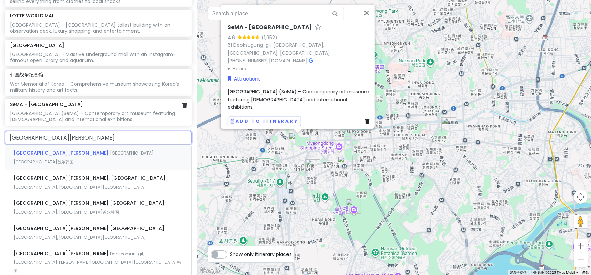
scroll to position [876, 0]
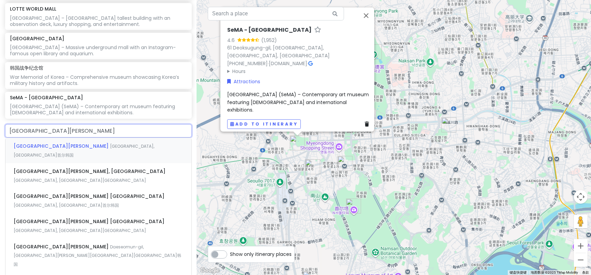
click at [64, 143] on span "[GEOGRAPHIC_DATA][PERSON_NAME]" at bounding box center [62, 145] width 96 height 7
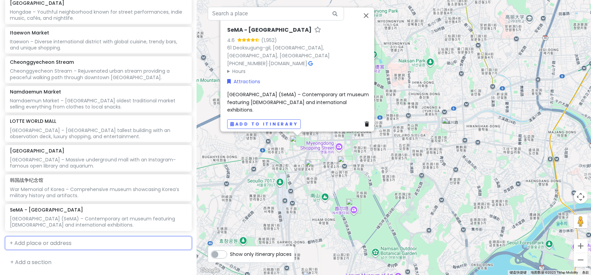
scroll to position [779, 0]
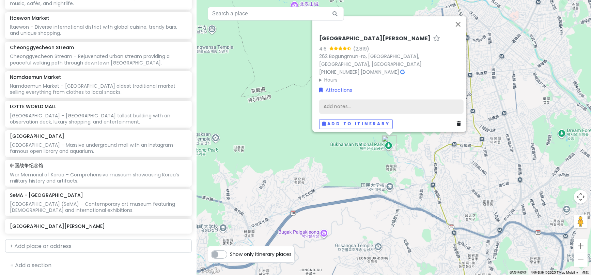
click at [326, 101] on div "Add notes..." at bounding box center [391, 106] width 144 height 14
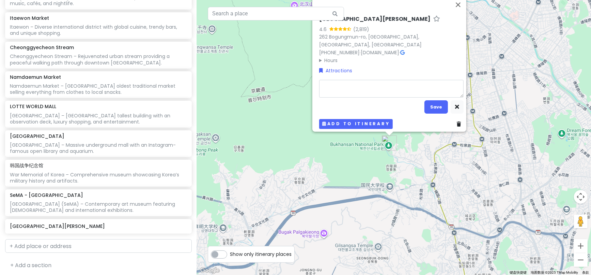
type textarea "x"
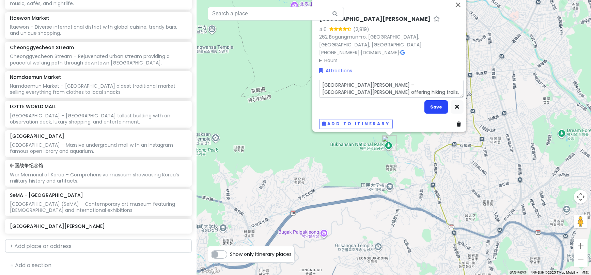
type textarea "[GEOGRAPHIC_DATA][PERSON_NAME] – [GEOGRAPHIC_DATA][PERSON_NAME] offering hiking…"
click at [430, 105] on button "Save" at bounding box center [436, 106] width 24 height 13
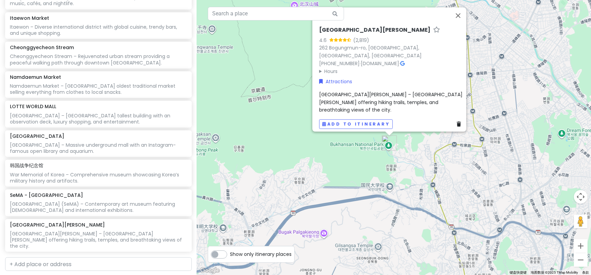
scroll to position [790, 0]
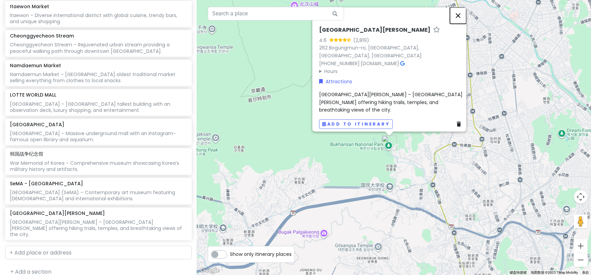
click at [460, 24] on button "关闭" at bounding box center [458, 15] width 16 height 16
